Goal: Navigation & Orientation: Understand site structure

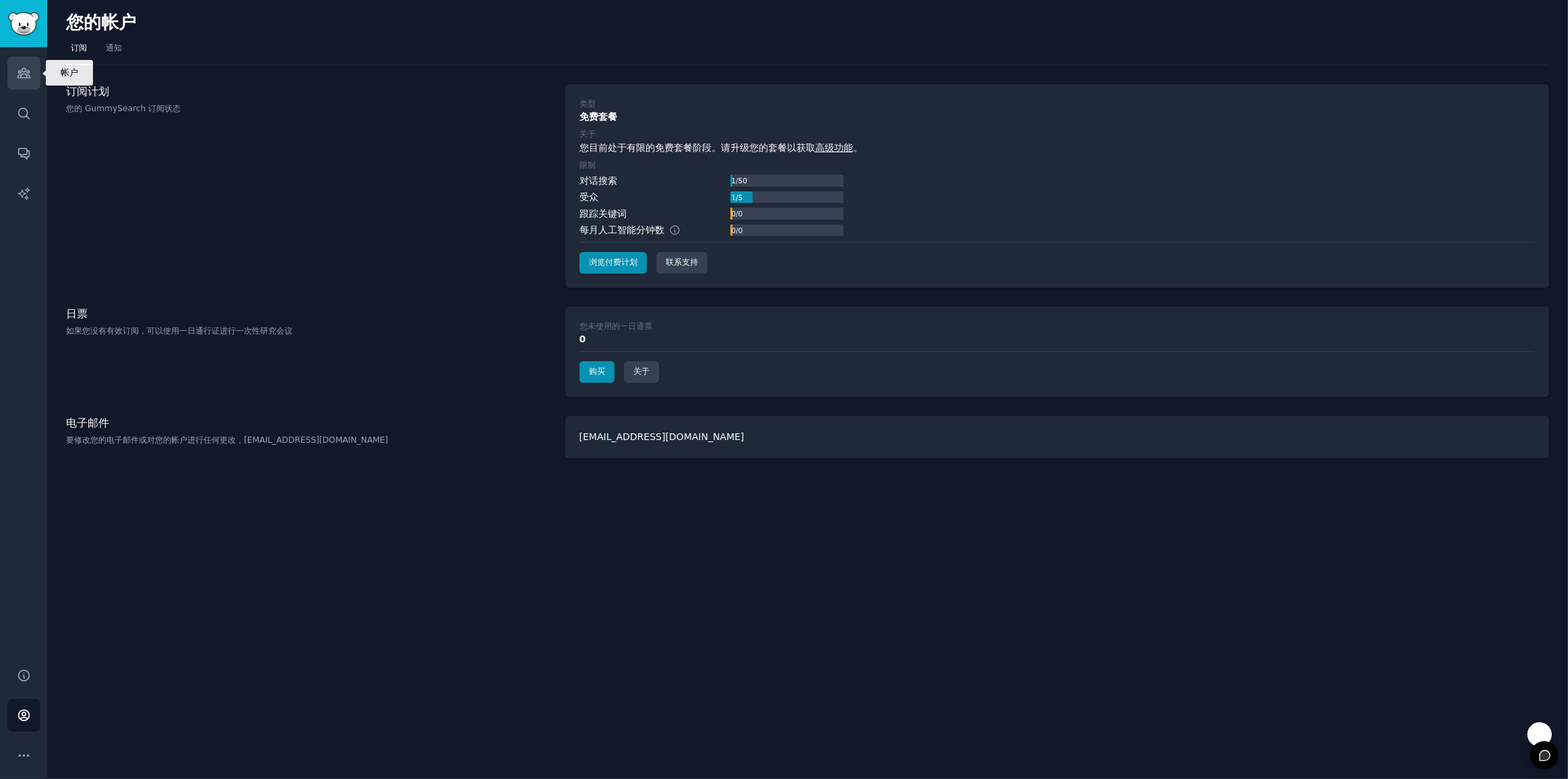
click at [21, 66] on icon "侧边栏" at bounding box center [24, 73] width 15 height 15
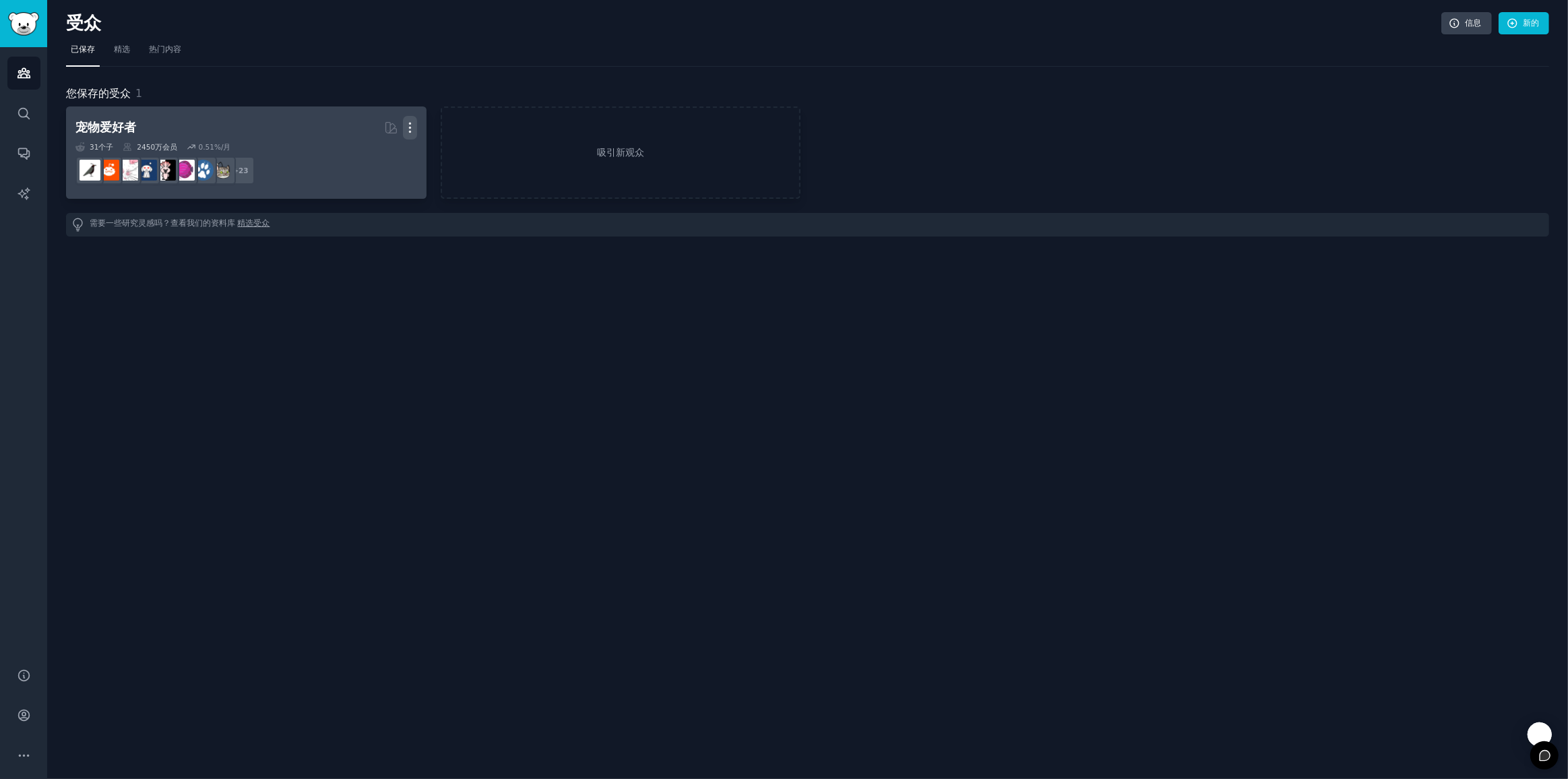
click at [405, 126] on icon "button" at bounding box center [410, 127] width 15 height 15
click at [380, 150] on p "Delete" at bounding box center [373, 156] width 31 height 15
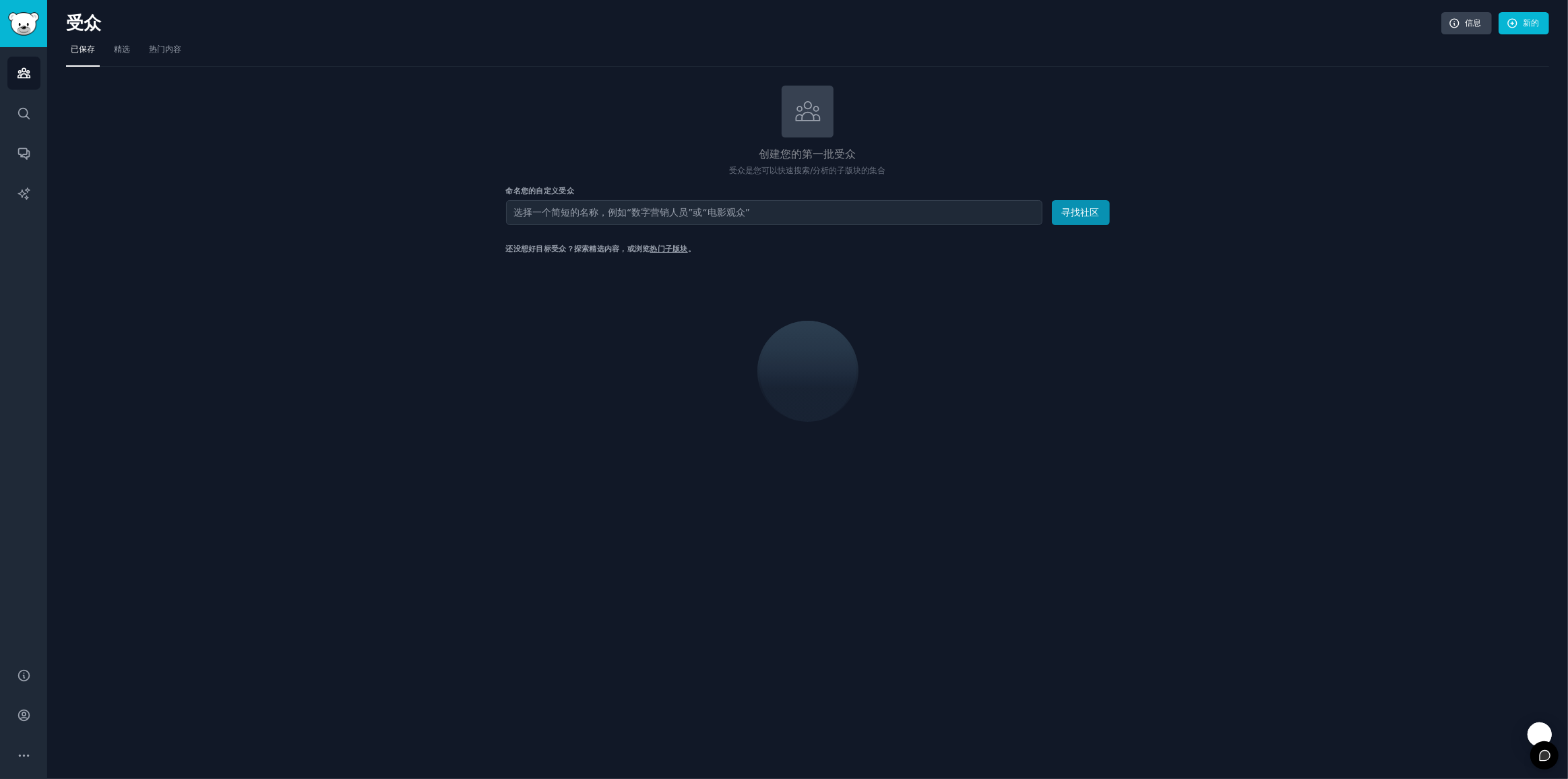
click at [247, 379] on div "创建您的第一批受众 受众是您可以快速搜索/分析的子版块的集合 命名您的自定义受众 观众姓名 寻找社区 还没想好目标受众？探索精选内容，或浏览 热门子版块 。" at bounding box center [808, 285] width 1483 height 399
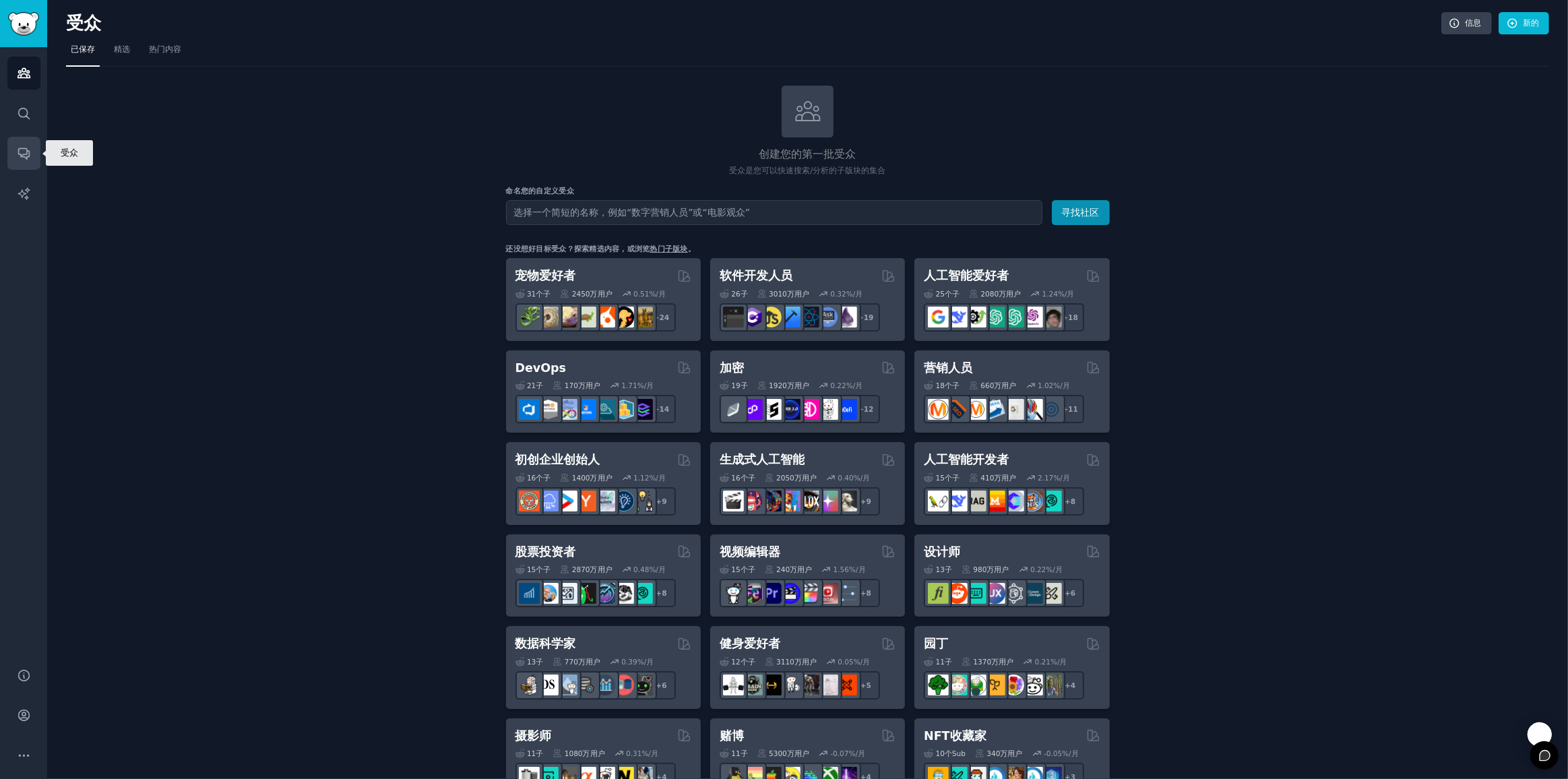
click at [26, 154] on icon "侧边栏" at bounding box center [24, 153] width 15 height 15
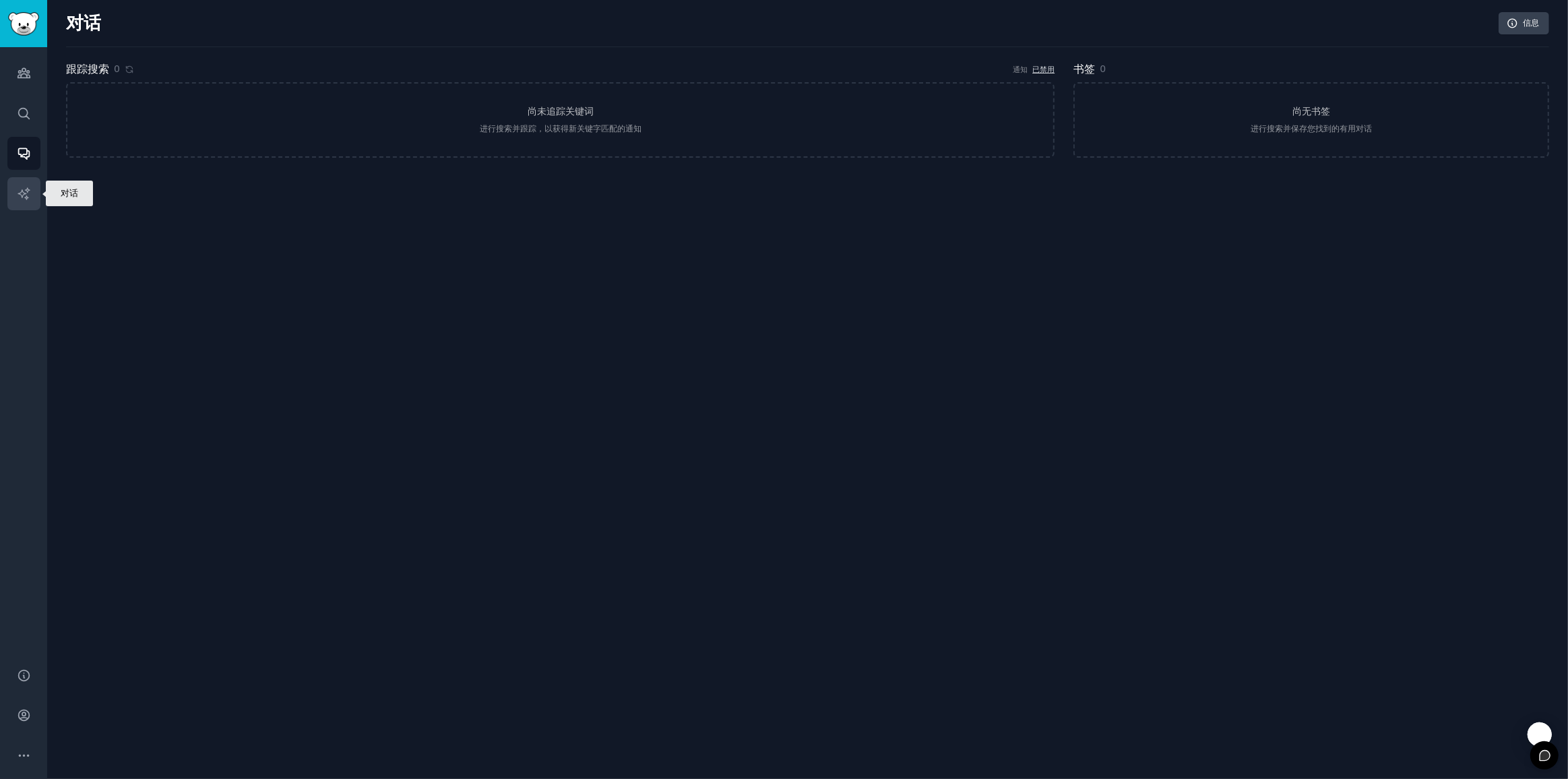
click at [22, 194] on icon "侧边栏" at bounding box center [24, 193] width 15 height 15
click at [603, 97] on link "尚无 AI 报告 进行任何搜索，然后转到“模式”或“询问”选项卡以制作 AI 报告" at bounding box center [560, 122] width 989 height 75
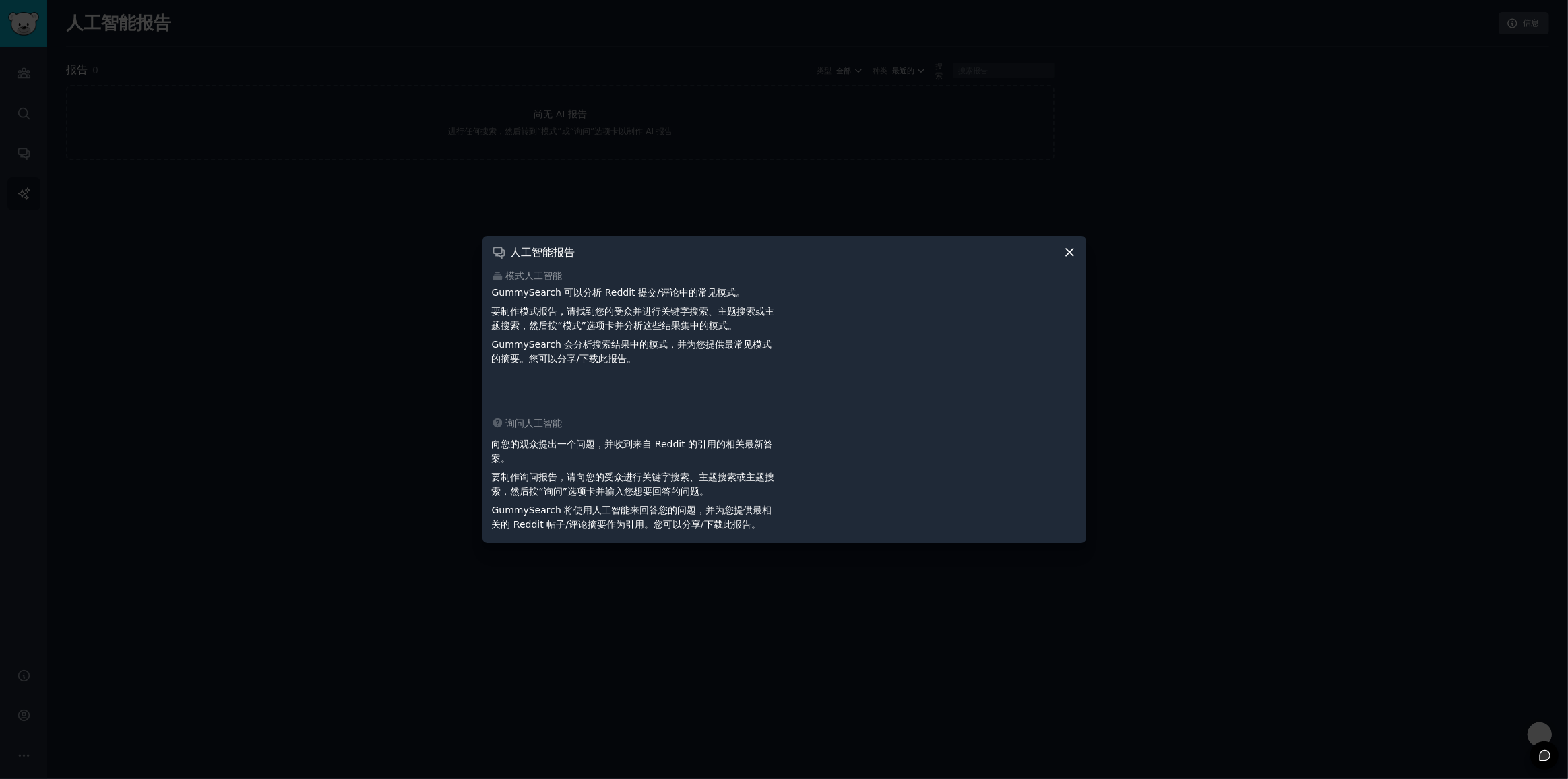
click at [1180, 262] on div at bounding box center [784, 389] width 1568 height 779
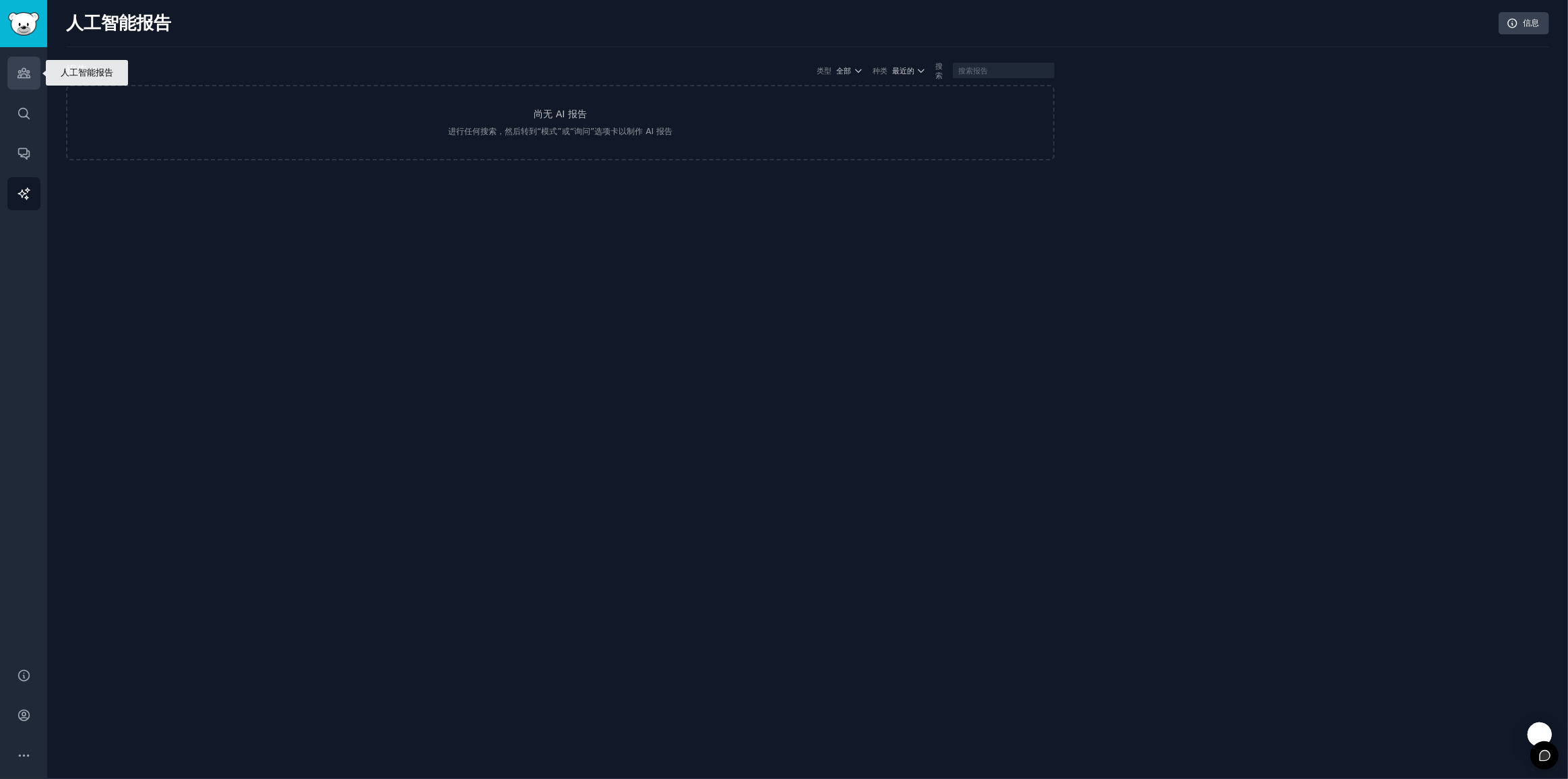
click at [15, 72] on link "受众" at bounding box center [24, 73] width 33 height 33
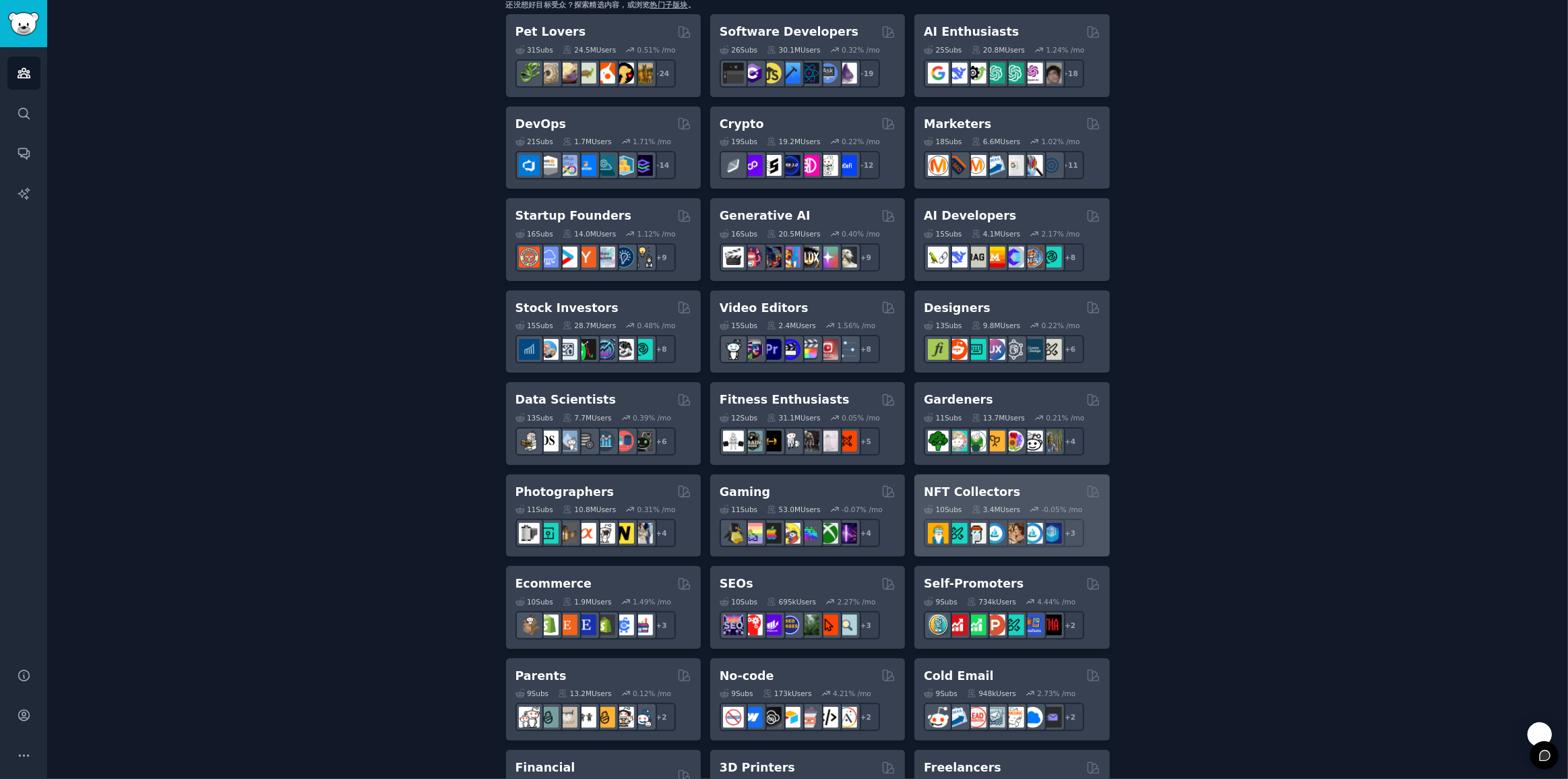
scroll to position [490, 0]
